Goal: Find specific page/section: Find specific page/section

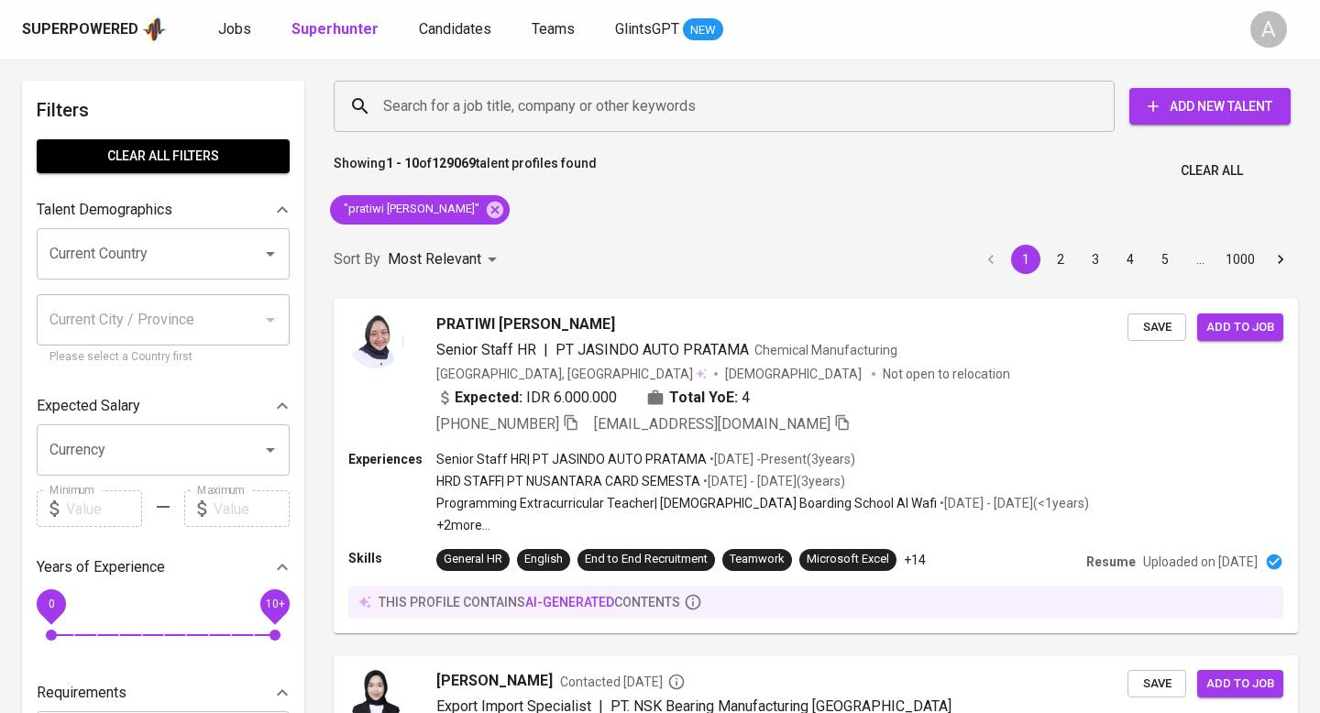
click at [1222, 172] on span "Clear All" at bounding box center [1211, 170] width 62 height 23
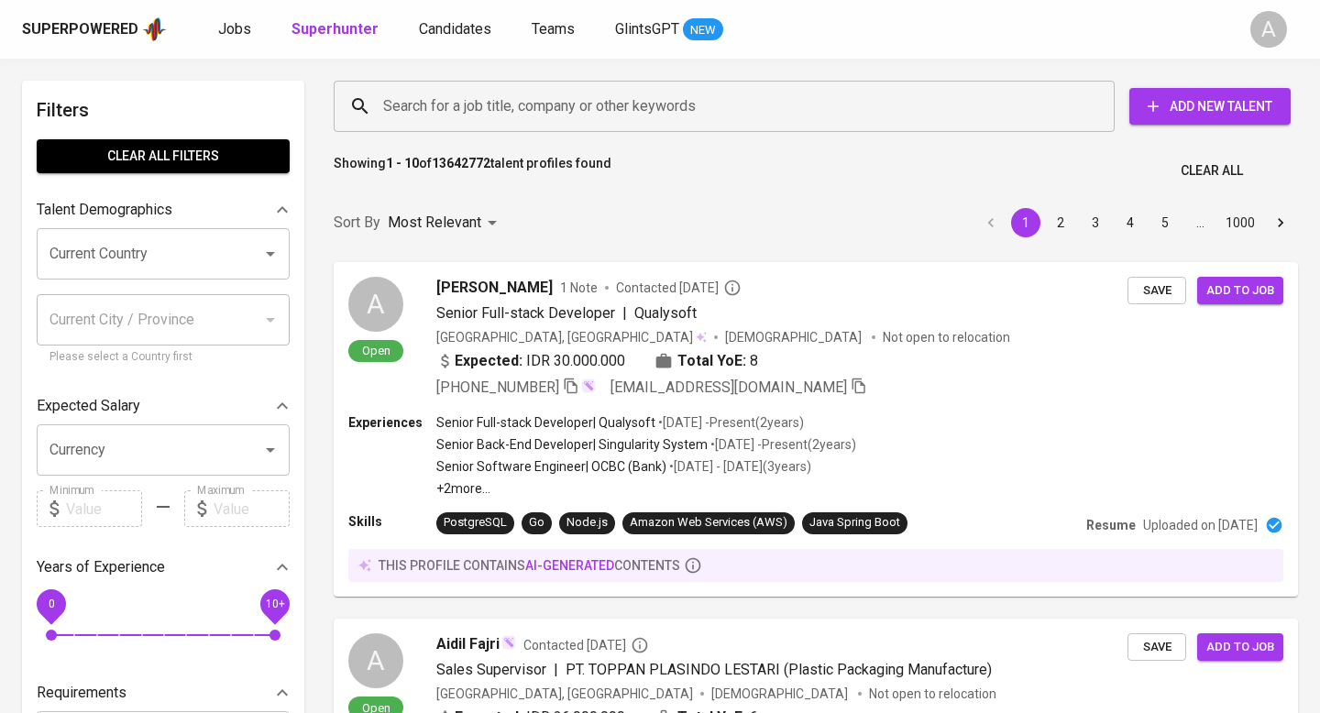
click at [800, 100] on input "Search for a job title, company or other keywords" at bounding box center [728, 106] width 700 height 35
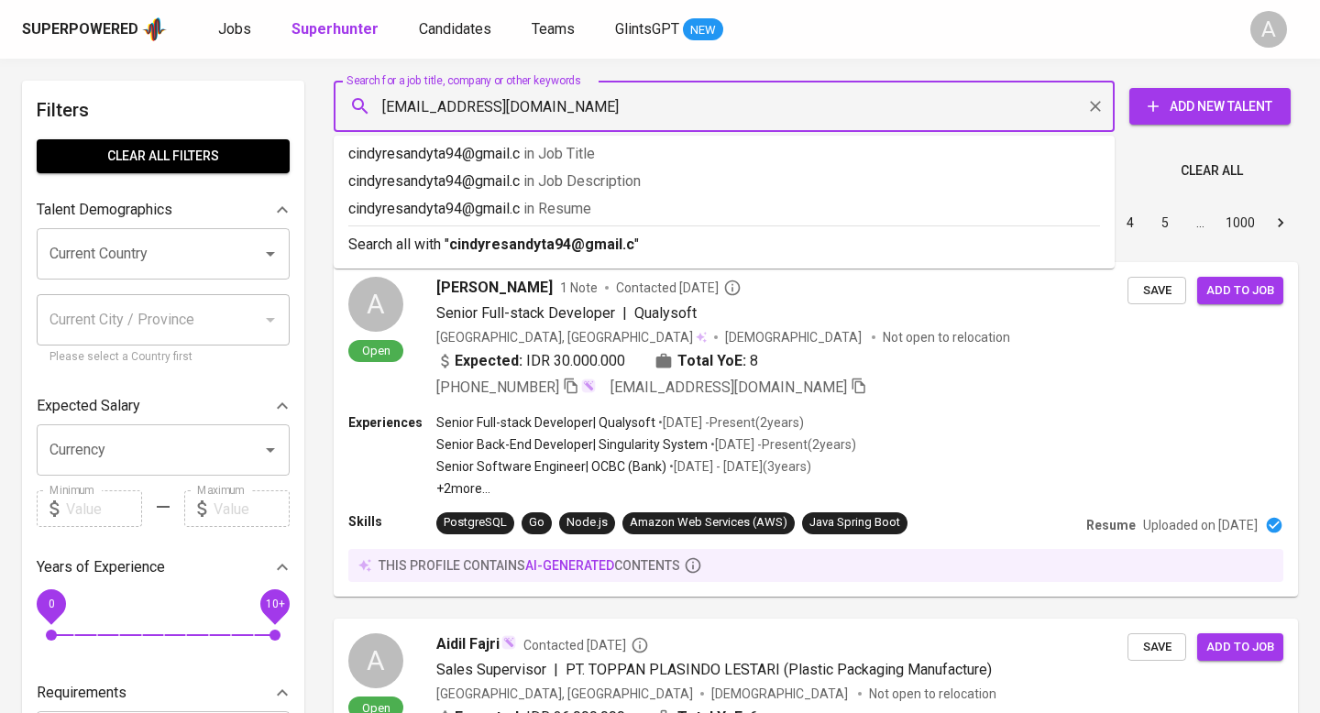
type input "[EMAIL_ADDRESS][DOMAIN_NAME]"
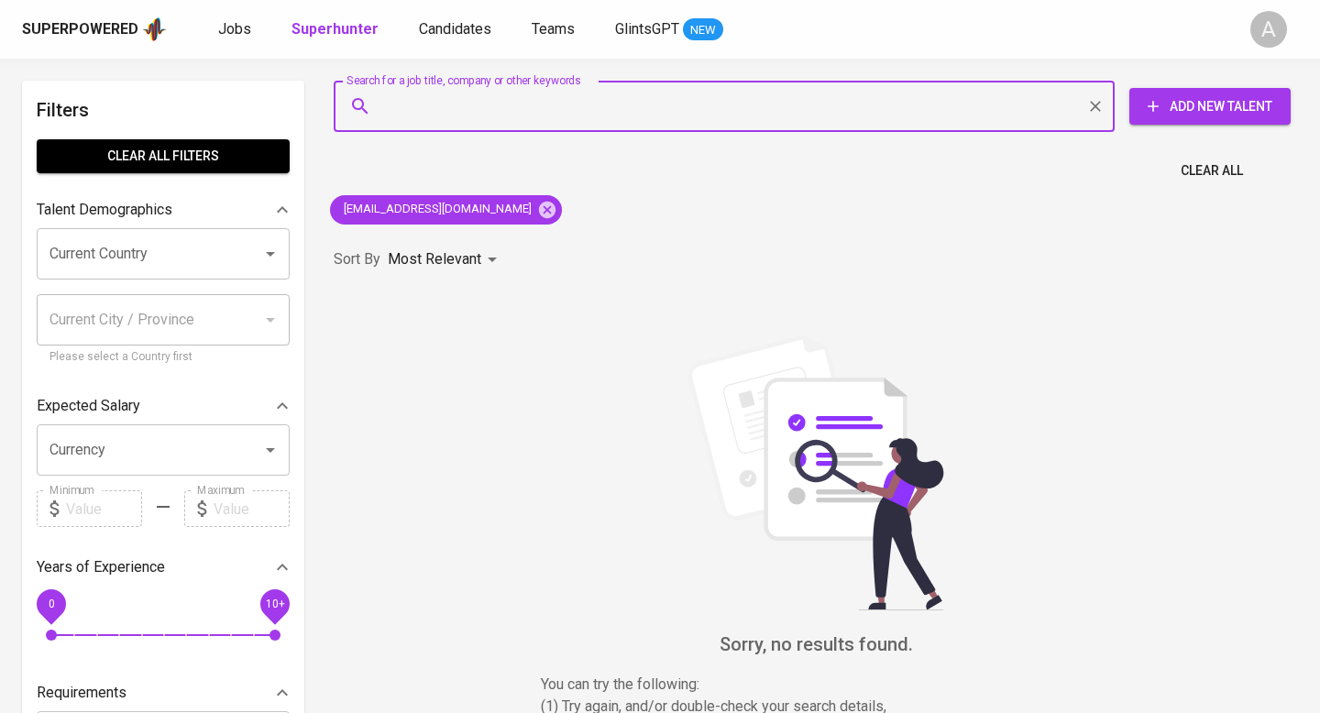
click at [1193, 167] on span "Clear All" at bounding box center [1211, 170] width 62 height 23
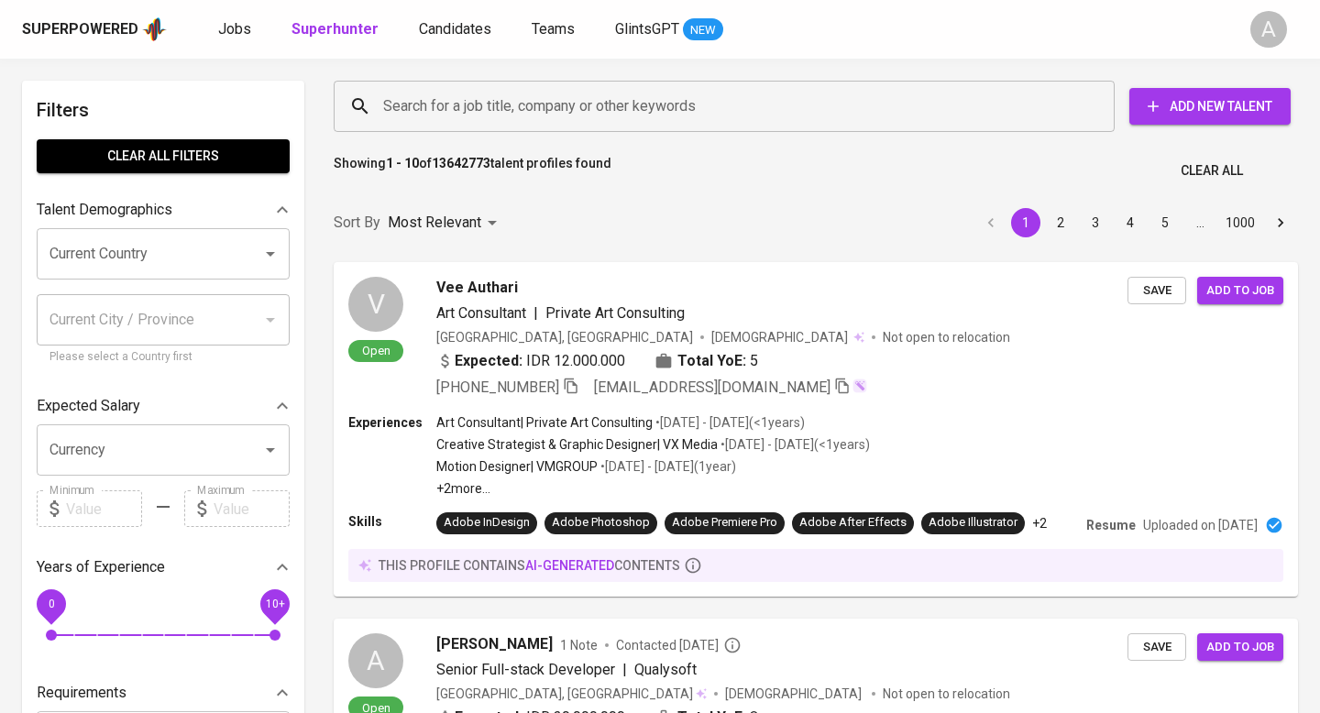
click at [787, 101] on input "Search for a job title, company or other keywords" at bounding box center [728, 106] width 700 height 35
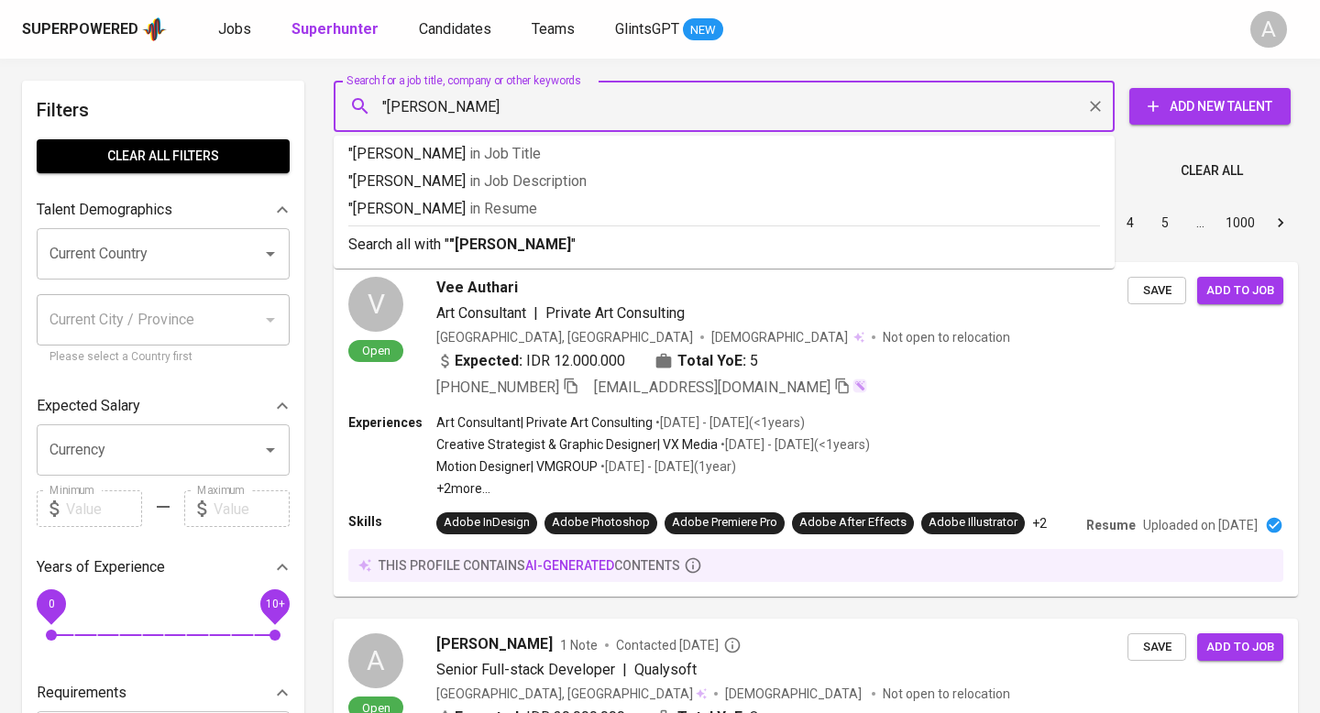
type input ""[PERSON_NAME]""
